Goal: Task Accomplishment & Management: Use online tool/utility

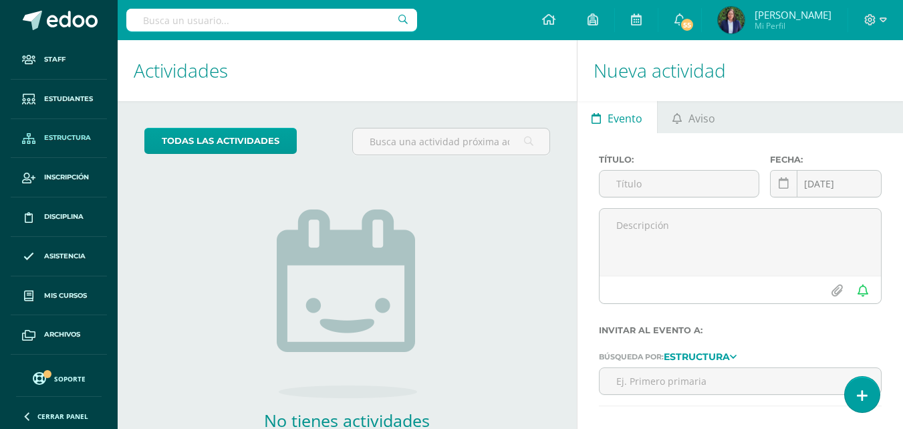
click at [69, 133] on span "Estructura" at bounding box center [67, 137] width 47 height 11
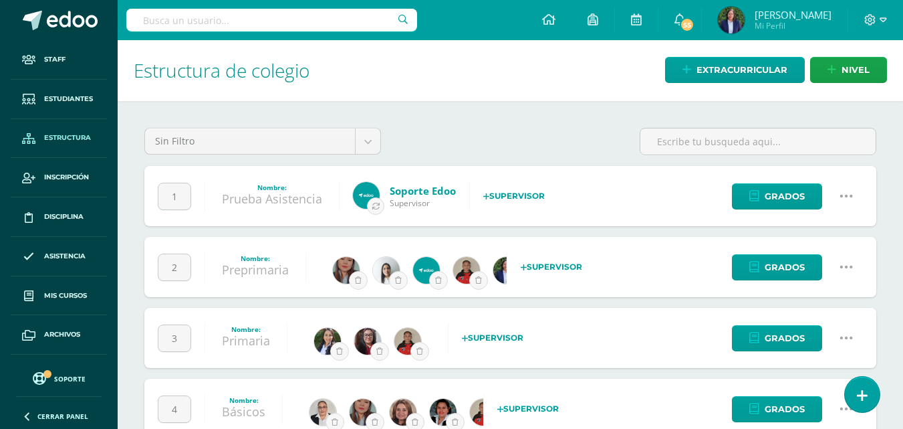
click at [849, 267] on icon at bounding box center [846, 266] width 15 height 15
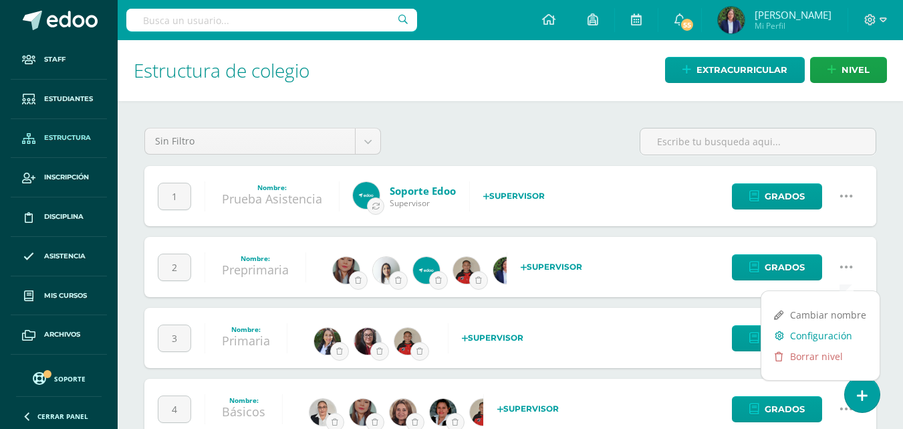
click at [836, 334] on link "Configuración" at bounding box center [821, 335] width 118 height 21
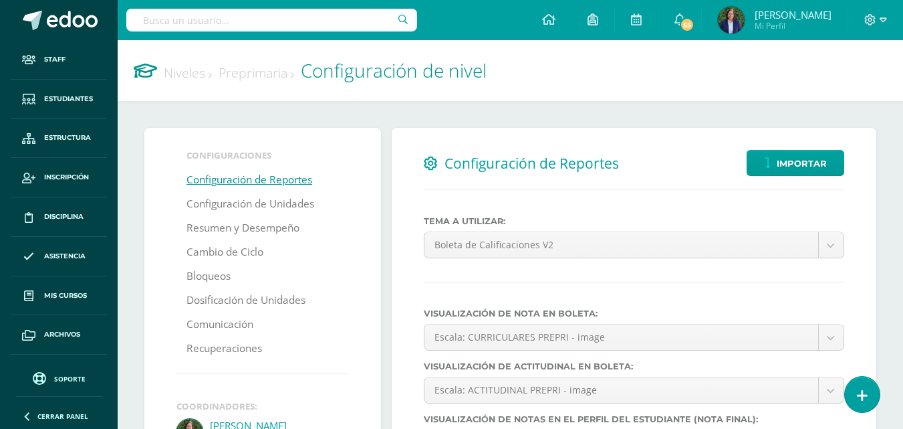
select select
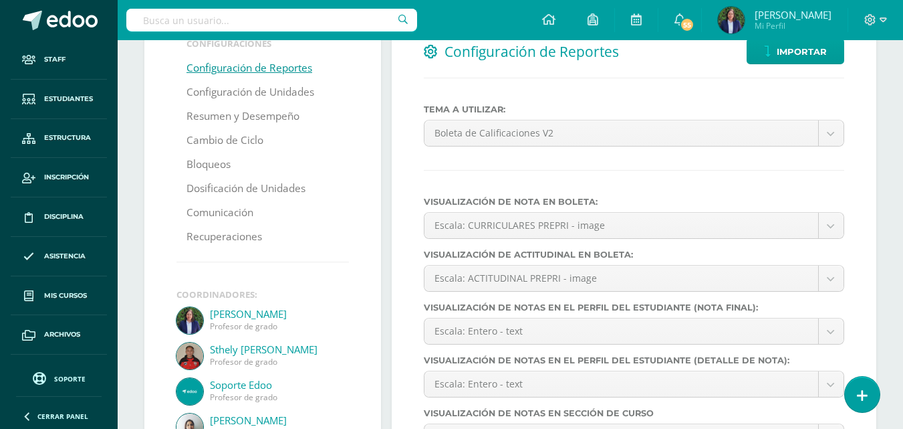
scroll to position [128, 0]
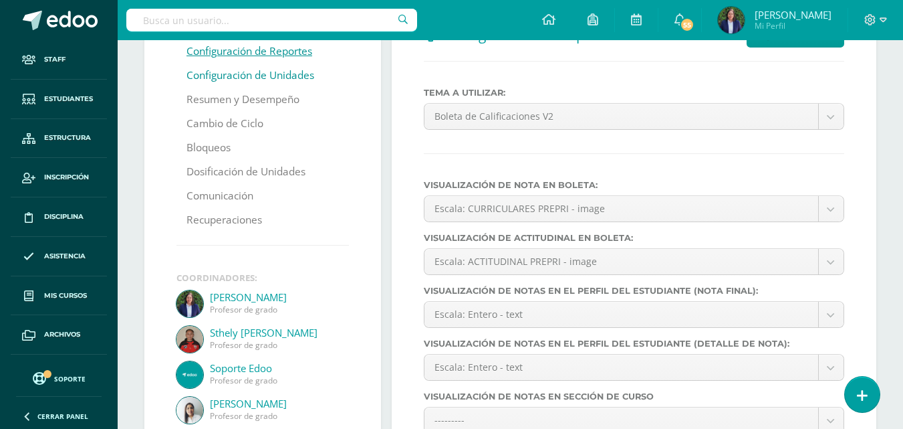
click at [284, 75] on link "Configuración de Unidades" at bounding box center [251, 76] width 128 height 24
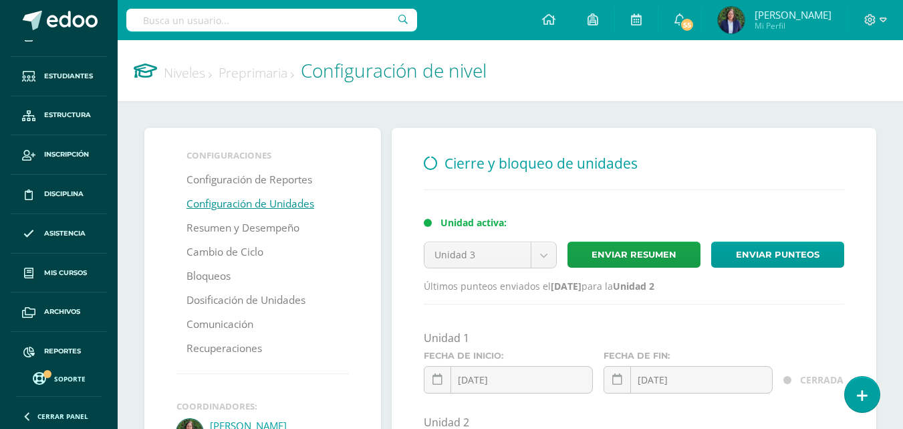
scroll to position [32, 0]
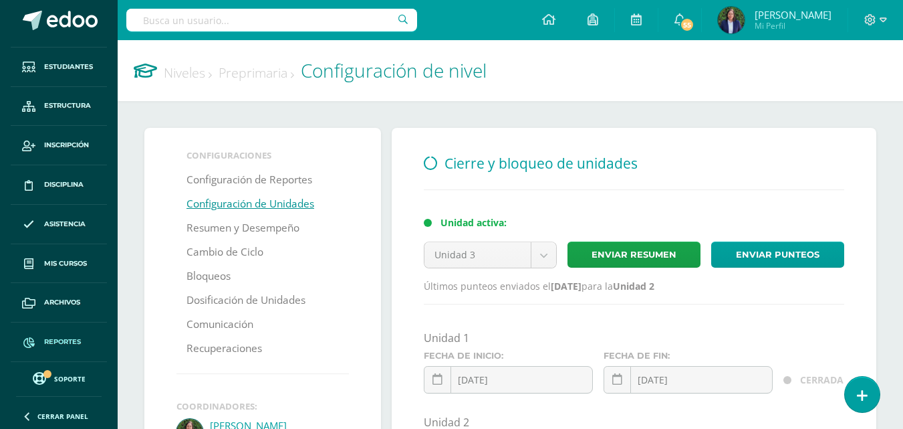
click at [68, 341] on span "Reportes" at bounding box center [62, 341] width 37 height 11
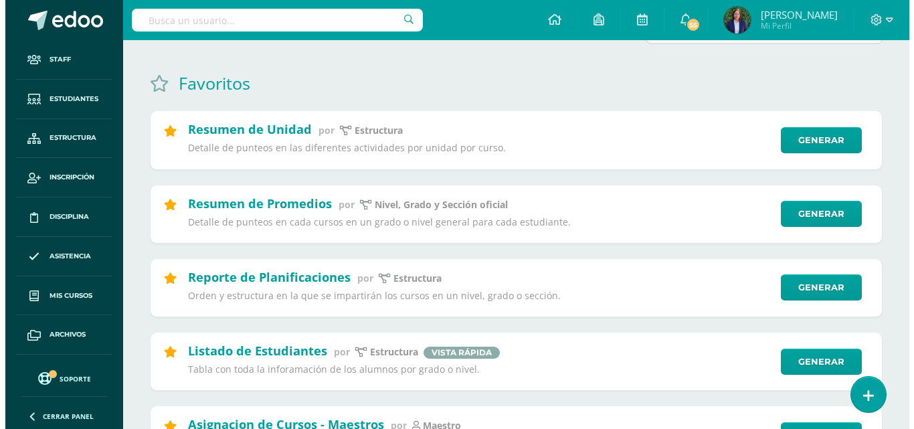
scroll to position [94, 0]
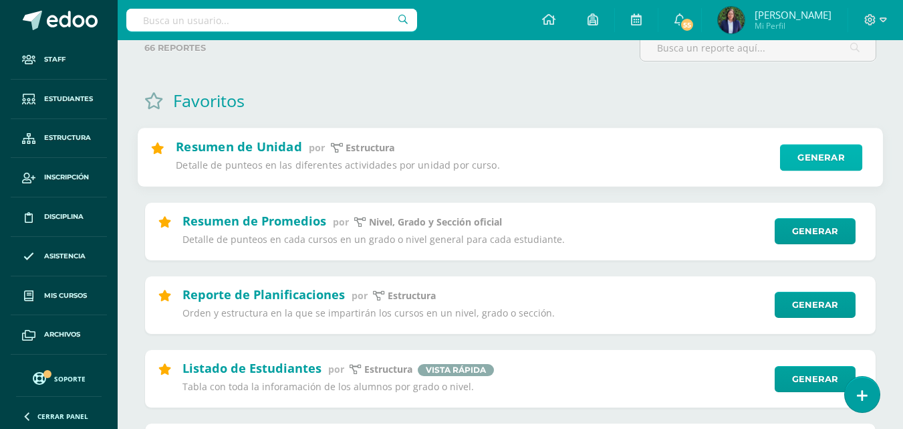
click at [822, 151] on link "Generar" at bounding box center [821, 157] width 82 height 27
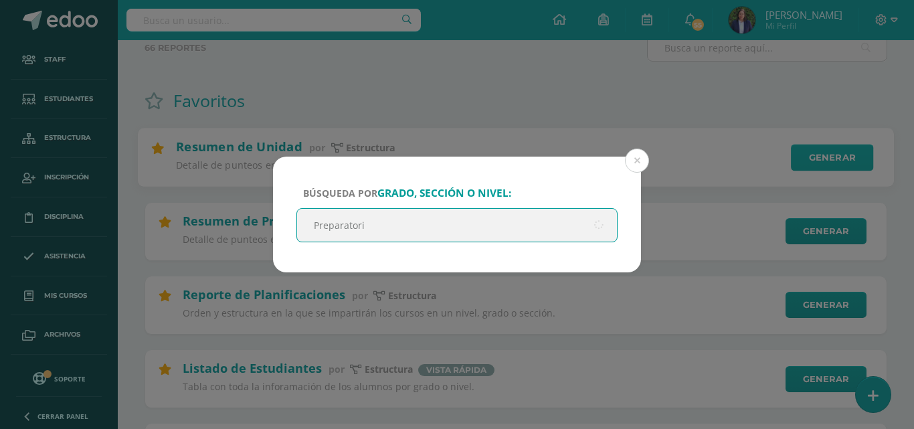
type input "Preparatoria"
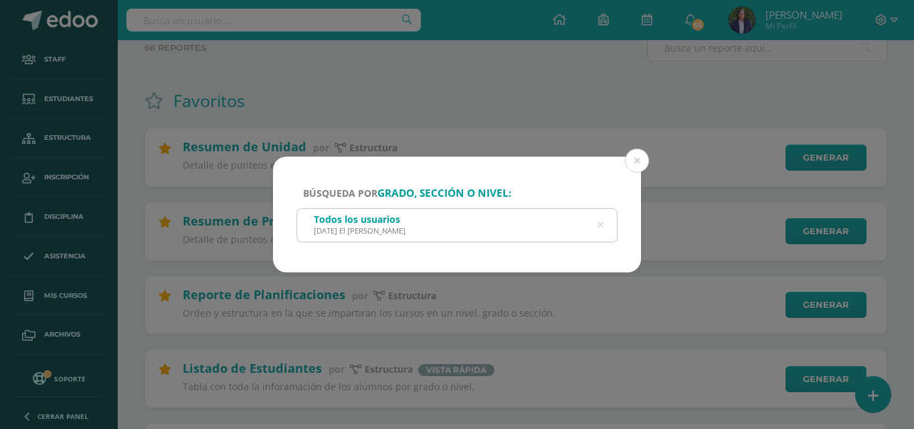
click at [360, 229] on div "[DATE] El [PERSON_NAME]" at bounding box center [360, 230] width 92 height 10
click at [353, 227] on div "[DATE] El [PERSON_NAME]" at bounding box center [360, 230] width 92 height 10
click at [598, 225] on icon at bounding box center [600, 225] width 6 height 34
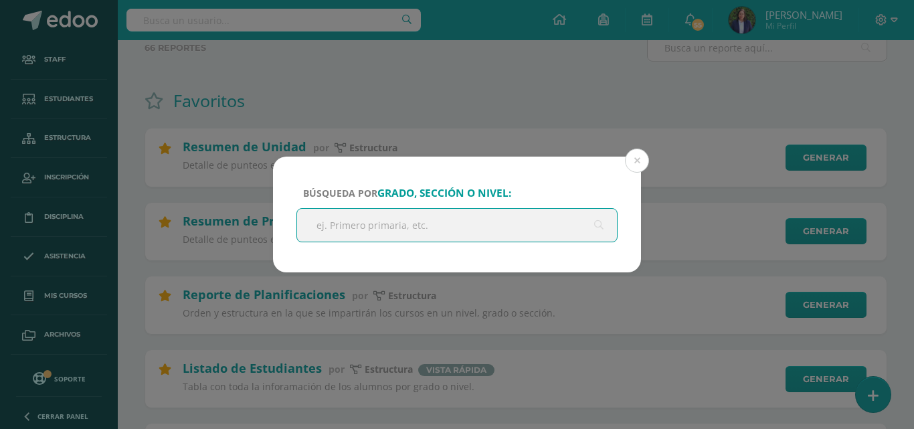
click at [374, 230] on input "text" at bounding box center [457, 225] width 320 height 33
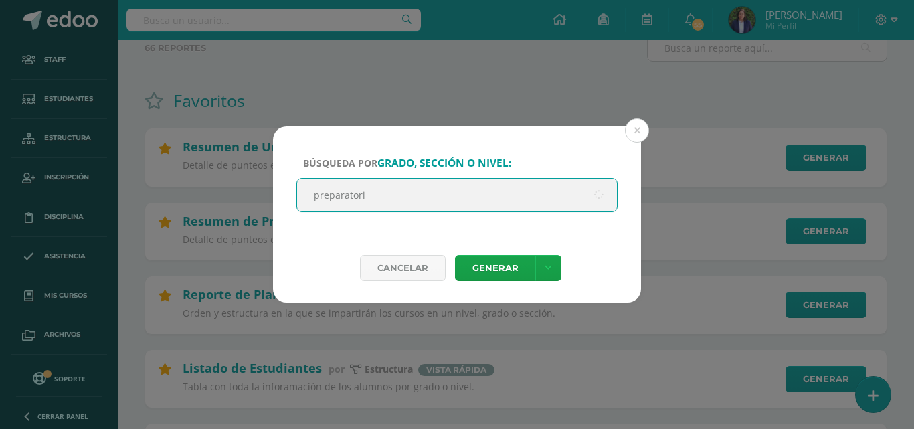
type input "preparatoria"
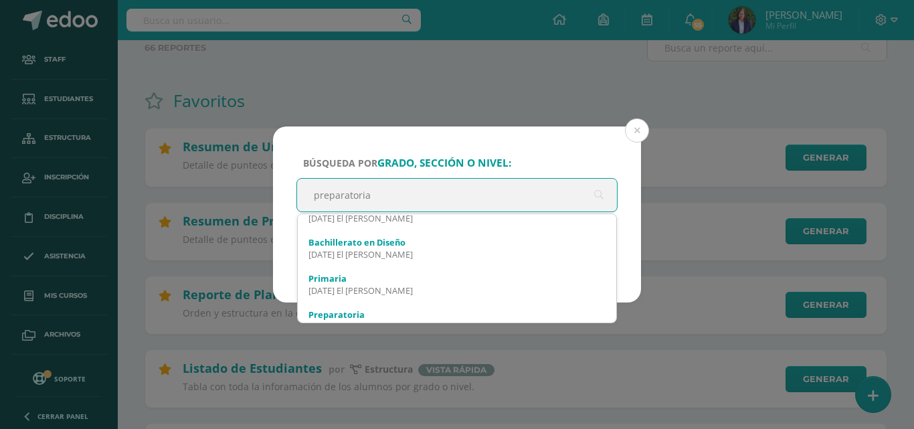
scroll to position [107, 0]
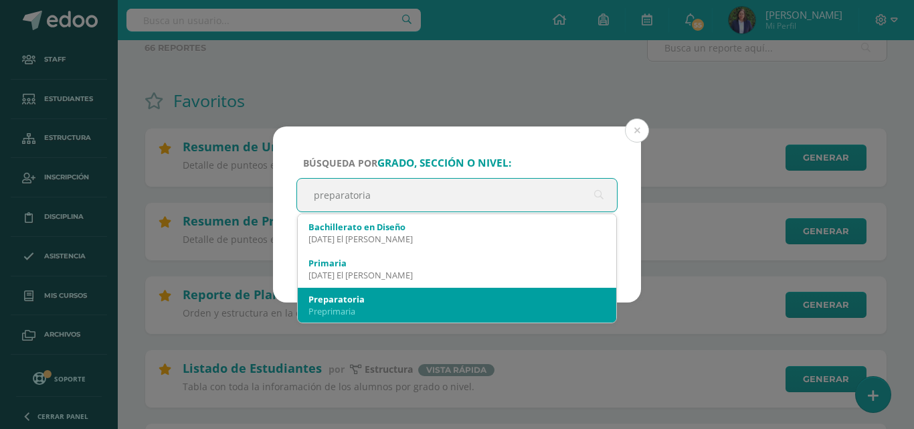
click at [401, 306] on div "Preprimaria" at bounding box center [456, 311] width 297 height 12
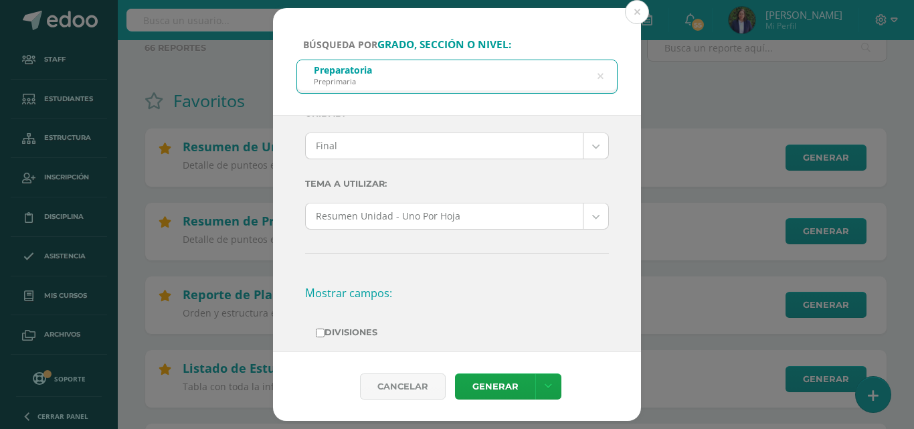
scroll to position [0, 0]
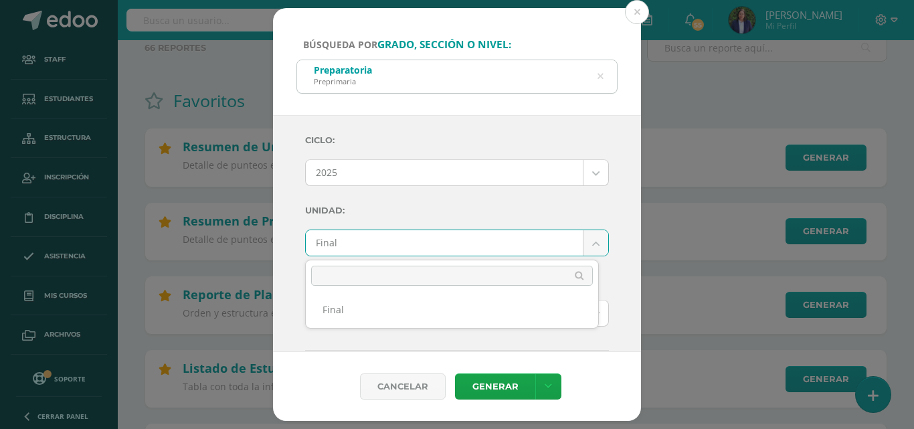
click at [358, 273] on input "text" at bounding box center [452, 275] width 282 height 20
type input "3"
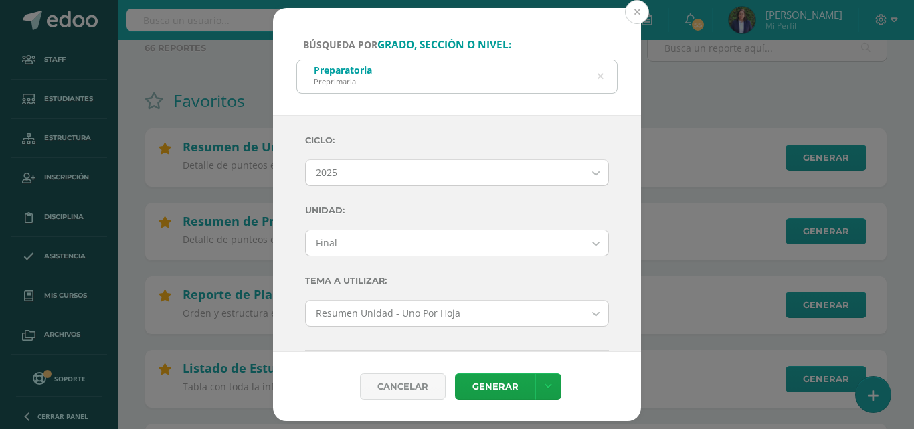
click at [635, 10] on button at bounding box center [637, 12] width 24 height 24
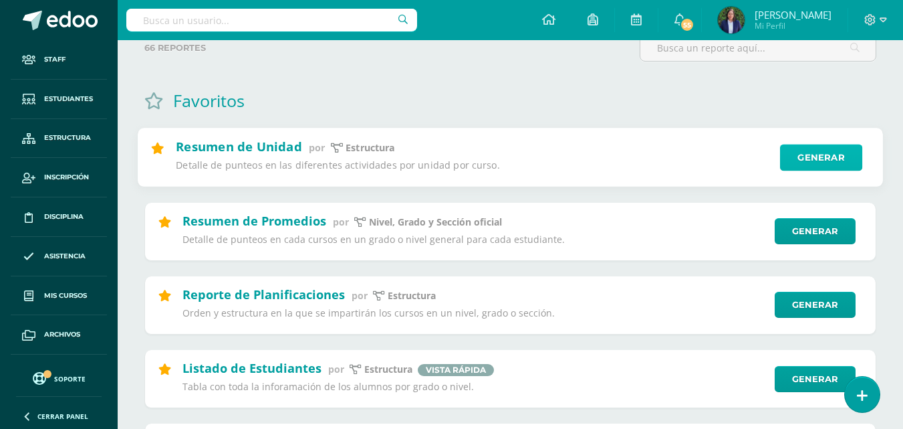
click at [839, 156] on link "Generar" at bounding box center [821, 157] width 82 height 27
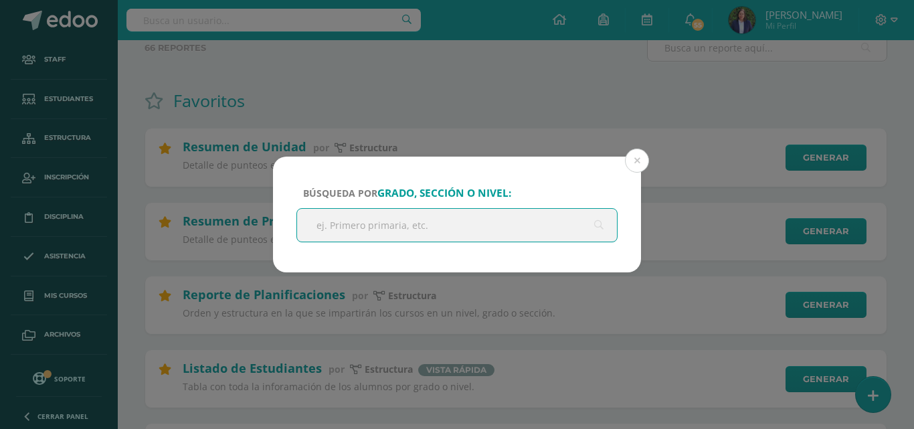
click at [421, 225] on input "text" at bounding box center [457, 225] width 320 height 33
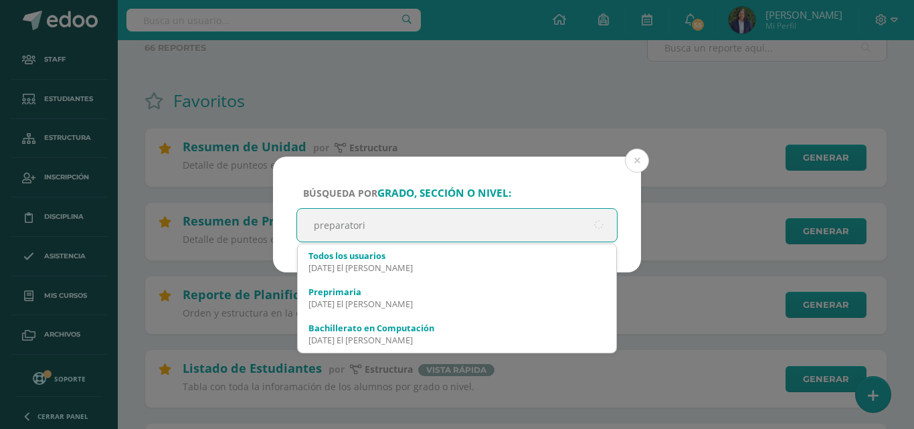
type input "preparatoria"
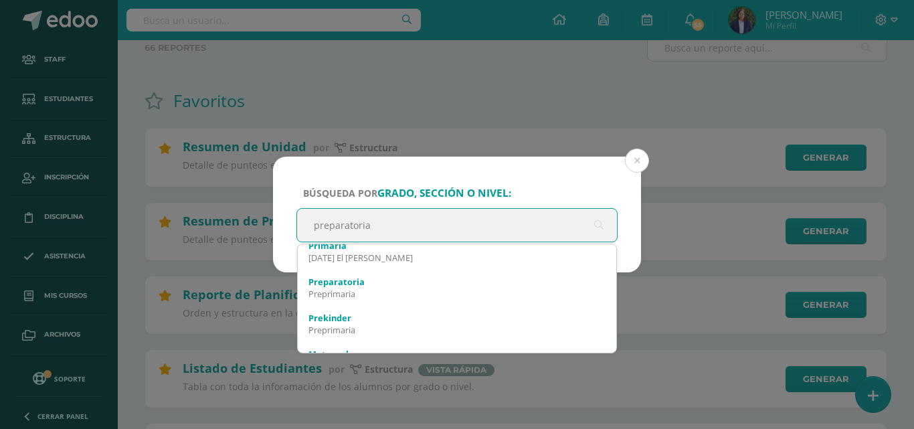
scroll to position [163, 0]
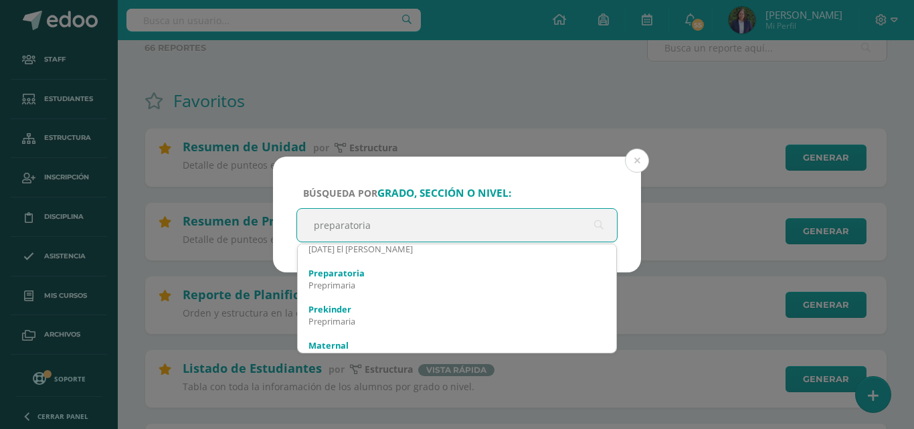
click at [368, 290] on div "Preprimaria" at bounding box center [456, 285] width 297 height 12
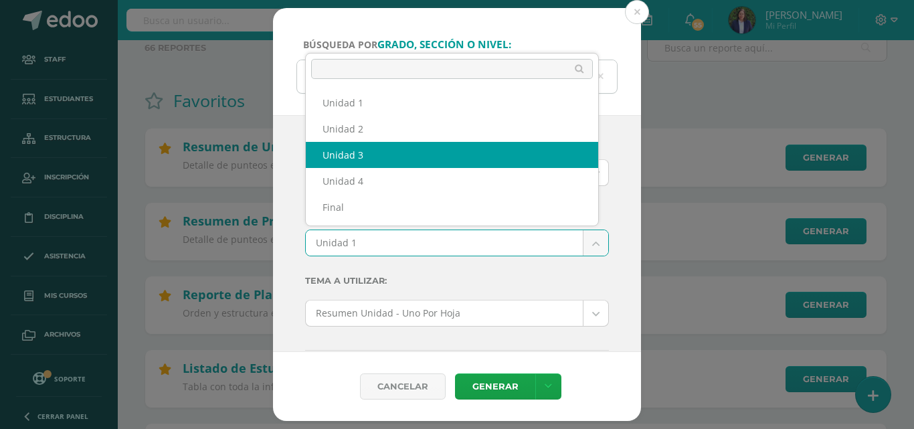
select select "Unidad 3"
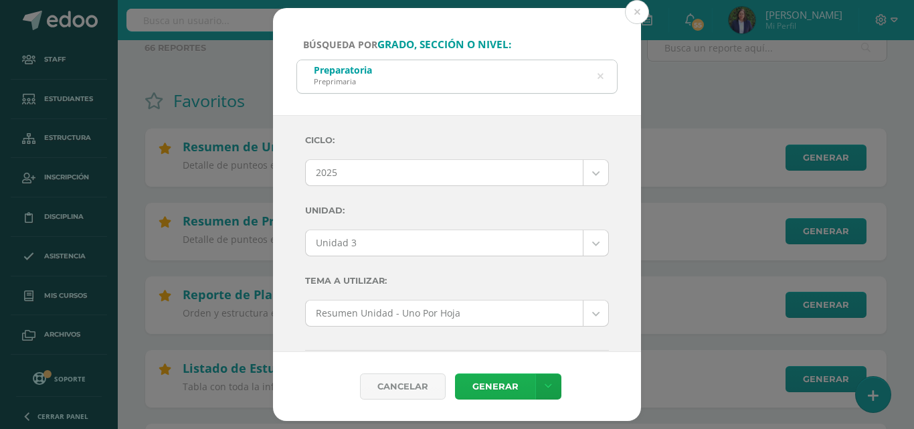
click at [490, 381] on link "Generar" at bounding box center [495, 386] width 80 height 26
